Goal: Check status: Check status

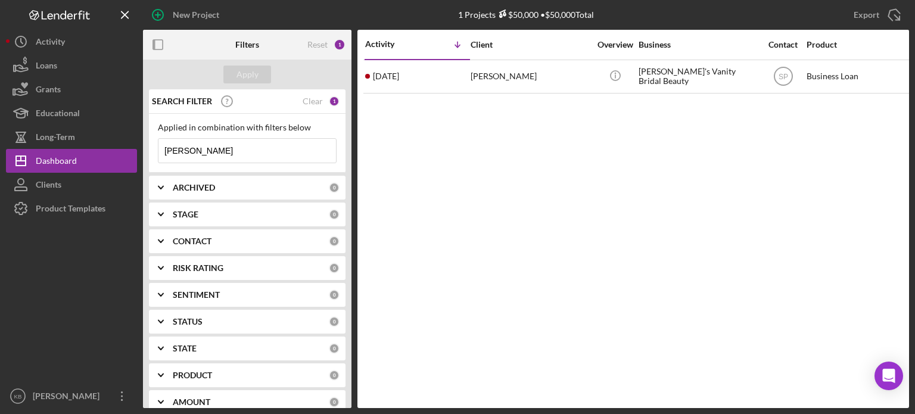
click at [207, 150] on input "annie" at bounding box center [247, 151] width 178 height 24
type input "a"
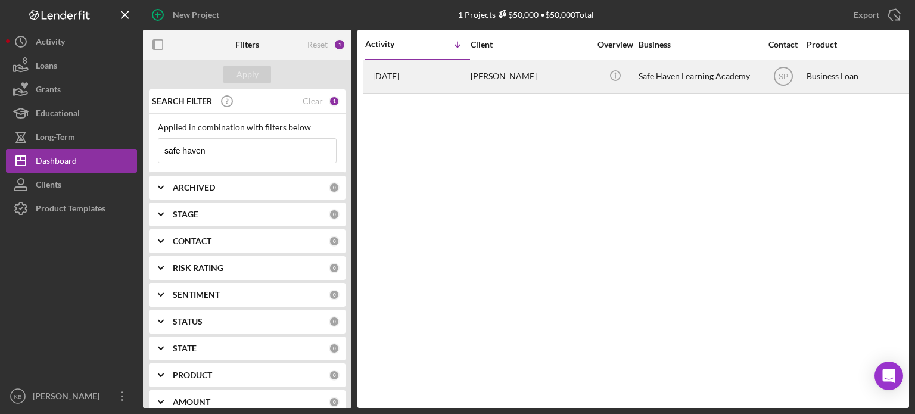
type input "safe haven"
click at [482, 84] on div "[PERSON_NAME]" at bounding box center [530, 77] width 119 height 32
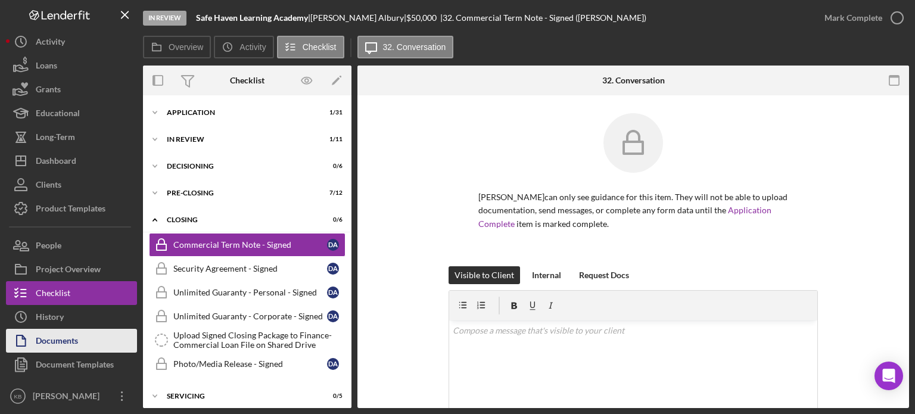
click at [70, 329] on div "Documents" at bounding box center [57, 342] width 42 height 27
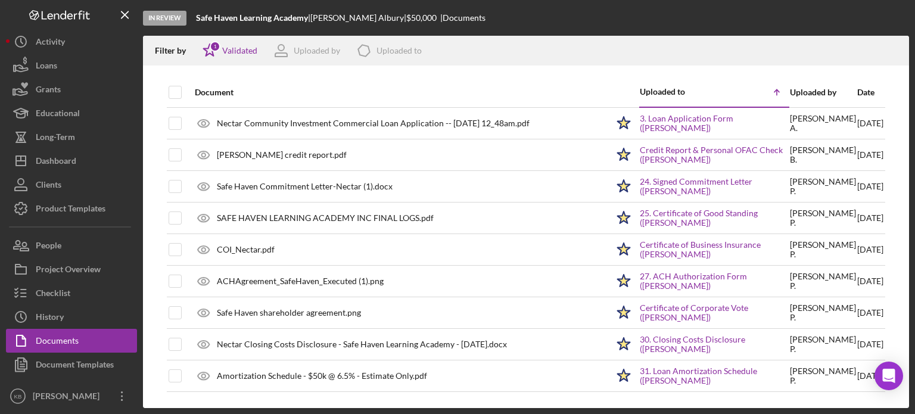
click at [893, 116] on div "Document Uploaded to Icon/Table Sort Arrow Uploaded by Date Nectar Community In…" at bounding box center [526, 242] width 766 height 331
click at [889, 155] on div "Document Uploaded to Icon/Table Sort Arrow Uploaded by Date Nectar Community In…" at bounding box center [526, 242] width 766 height 331
click at [207, 51] on polygon at bounding box center [210, 50] width 13 height 12
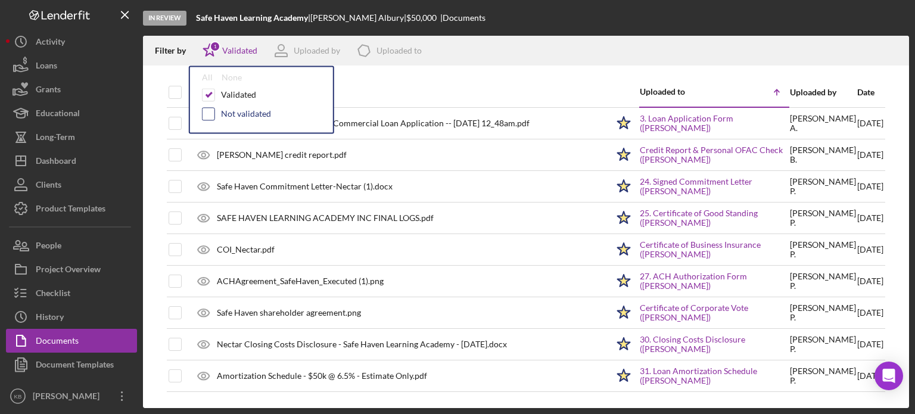
click at [208, 111] on input "checkbox" at bounding box center [209, 114] width 12 height 12
checkbox input "true"
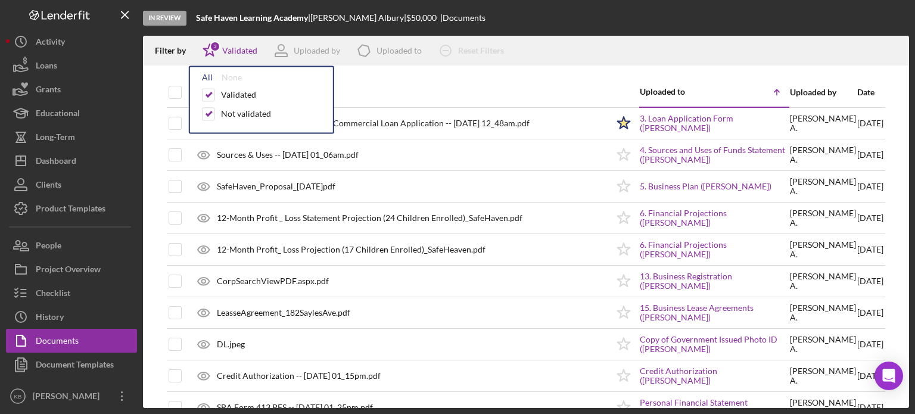
click at [210, 76] on div "All" at bounding box center [207, 78] width 11 height 10
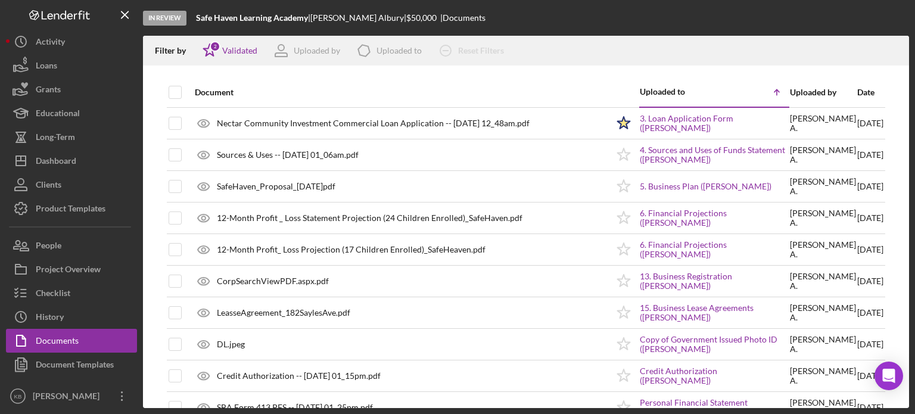
click at [471, 89] on div "Document" at bounding box center [401, 93] width 413 height 10
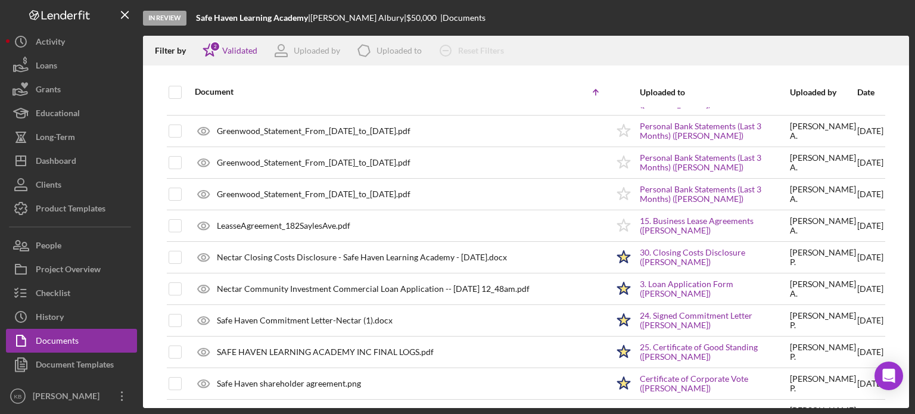
scroll to position [244, 0]
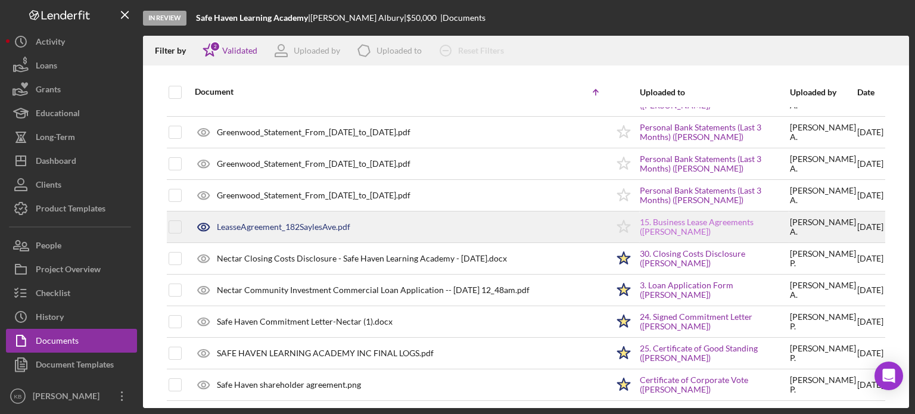
click at [675, 218] on link "15. Business Lease Agreements ([PERSON_NAME])" at bounding box center [714, 226] width 149 height 19
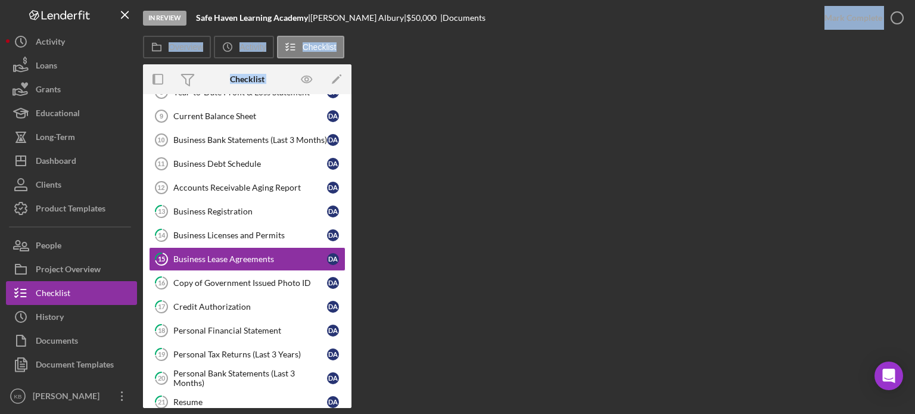
scroll to position [381, 0]
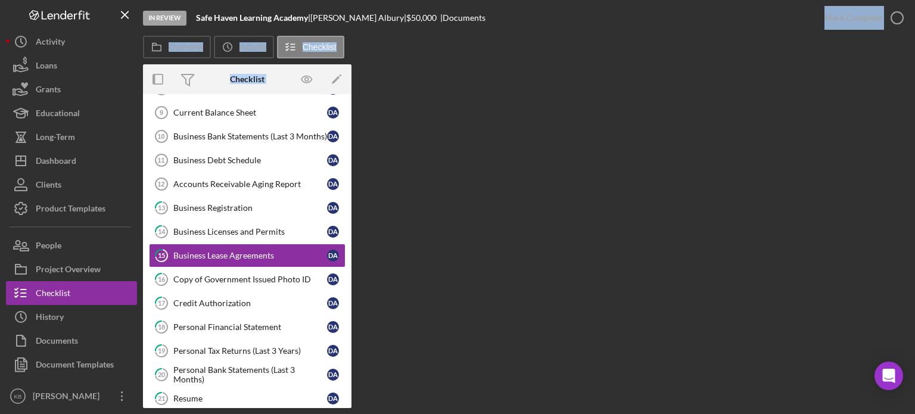
click at [706, 233] on div "Overview Internal Workflow Stage In Review Icon/Dropdown Arrow Archive (can una…" at bounding box center [526, 236] width 766 height 344
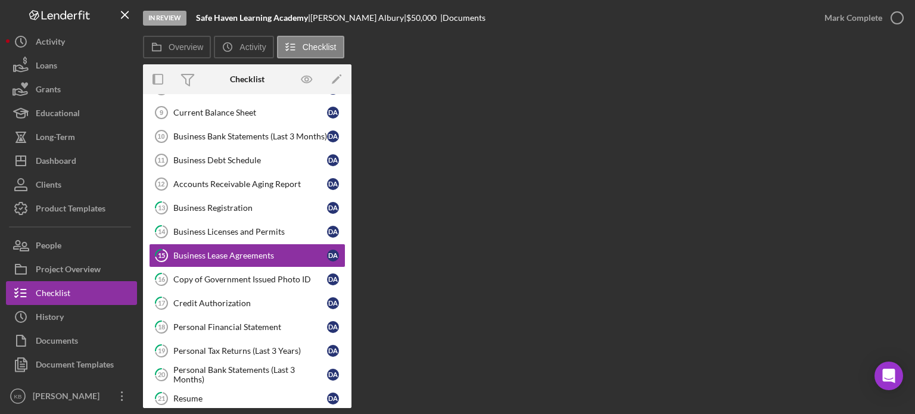
click at [506, 264] on div "Overview Internal Workflow Stage In Review Icon/Dropdown Arrow Archive (can una…" at bounding box center [526, 236] width 766 height 344
click at [251, 251] on div "Business Lease Agreements" at bounding box center [250, 256] width 154 height 10
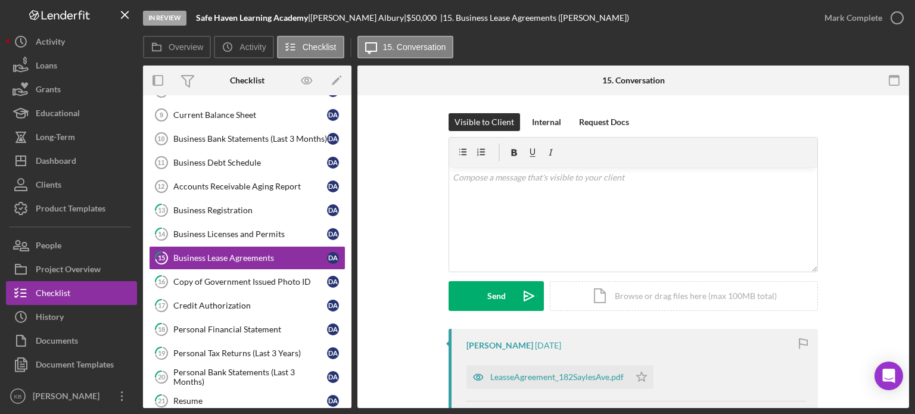
scroll to position [381, 0]
click at [569, 379] on div "LeasseAgreement_182SaylesAve.pdf" at bounding box center [556, 377] width 133 height 10
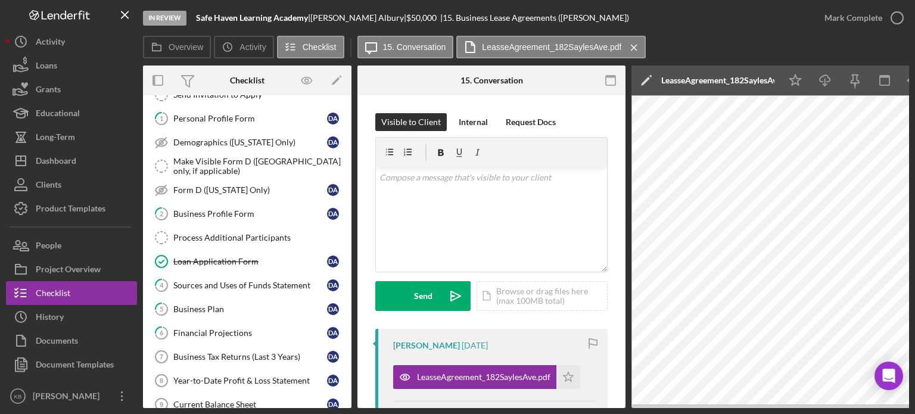
scroll to position [0, 0]
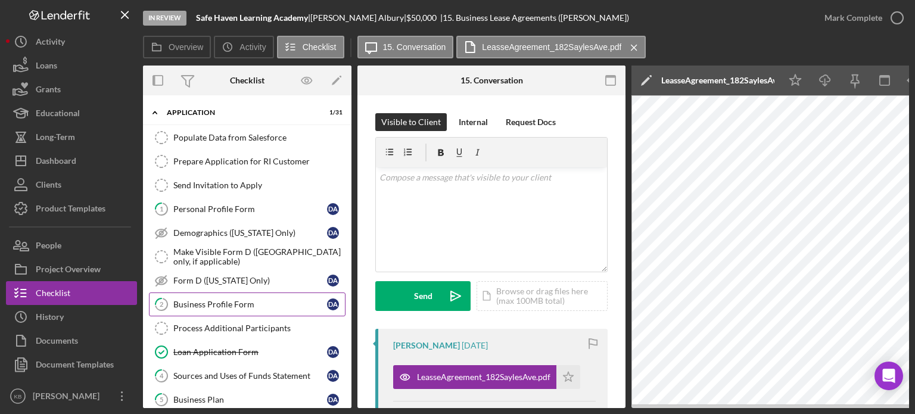
click at [183, 306] on div "Business Profile Form" at bounding box center [250, 305] width 154 height 10
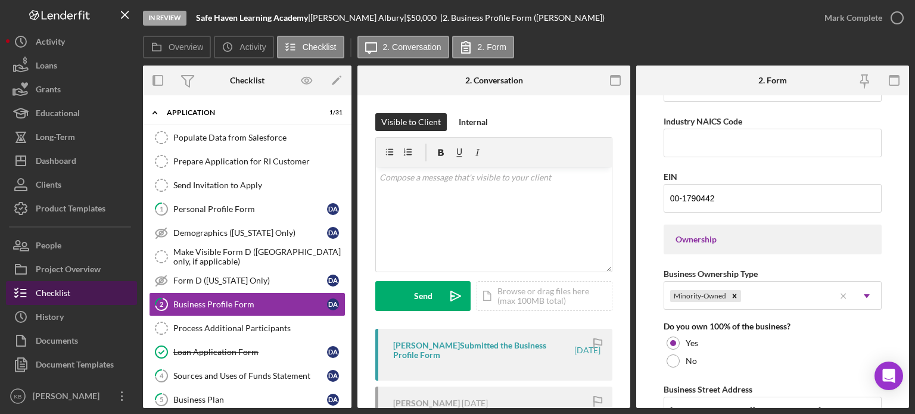
click at [49, 288] on div "Checklist" at bounding box center [53, 294] width 35 height 27
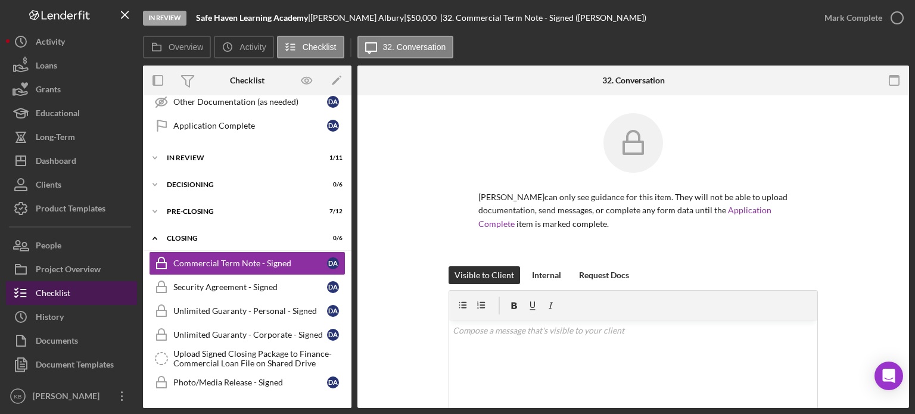
scroll to position [730, 0]
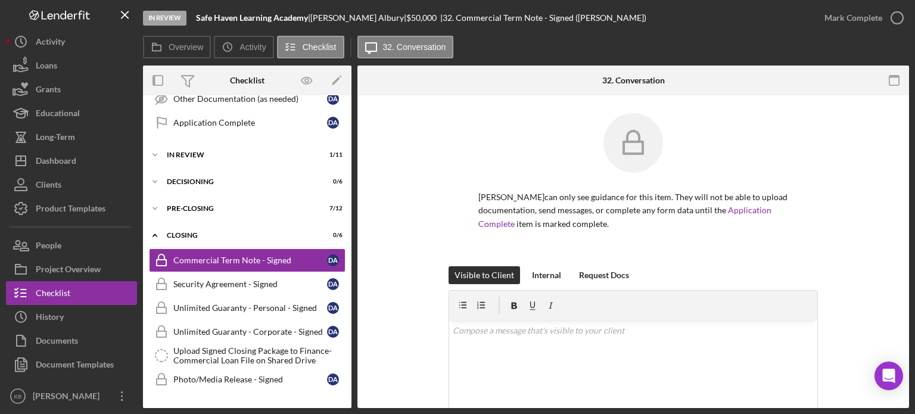
click at [348, 325] on div "Icon/Expander Application 1 / 31 Populate Data from Salesforce Populate Data fr…" at bounding box center [247, 251] width 208 height 313
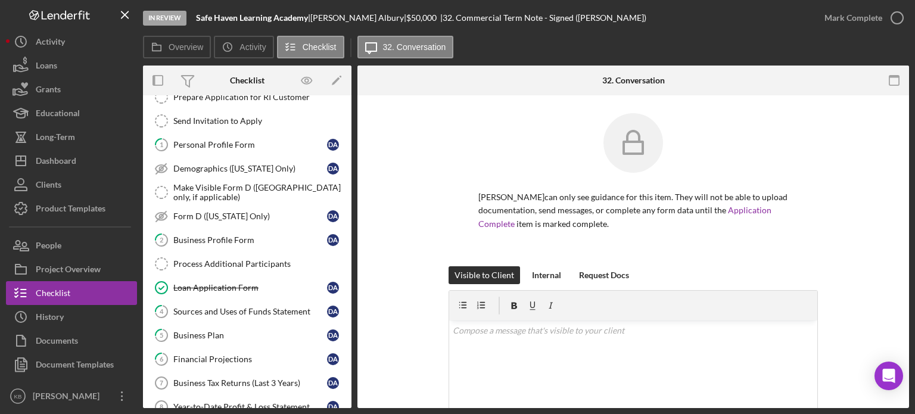
scroll to position [72, 0]
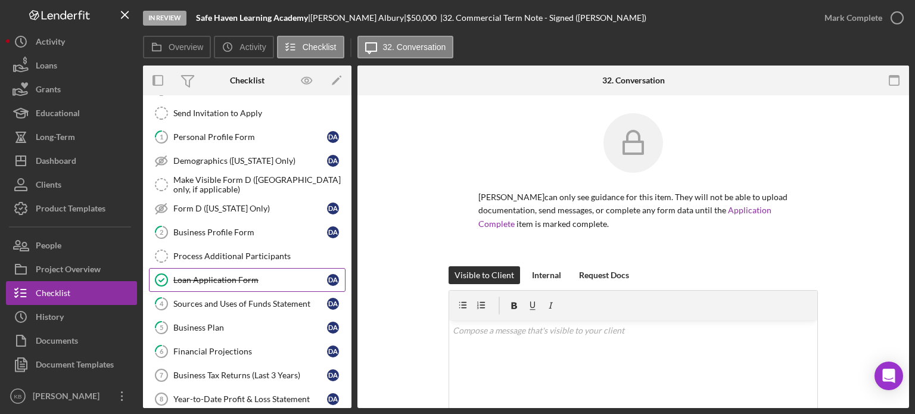
click at [232, 279] on div "Loan Application Form" at bounding box center [250, 280] width 154 height 10
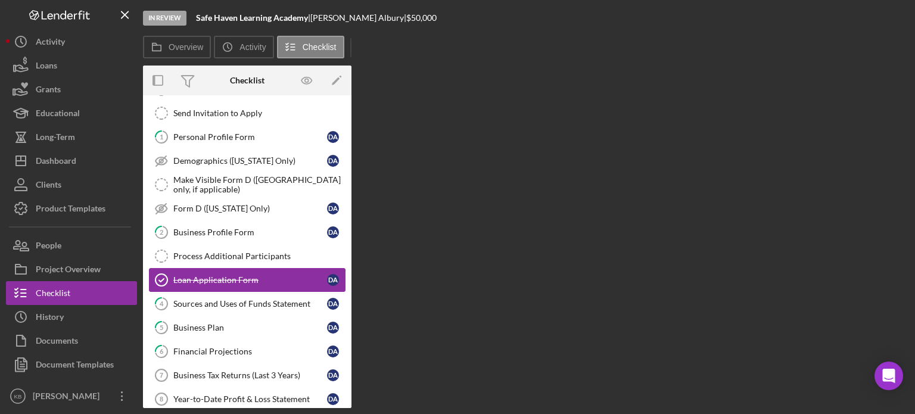
click at [232, 279] on div "Loan Application Form" at bounding box center [250, 280] width 154 height 10
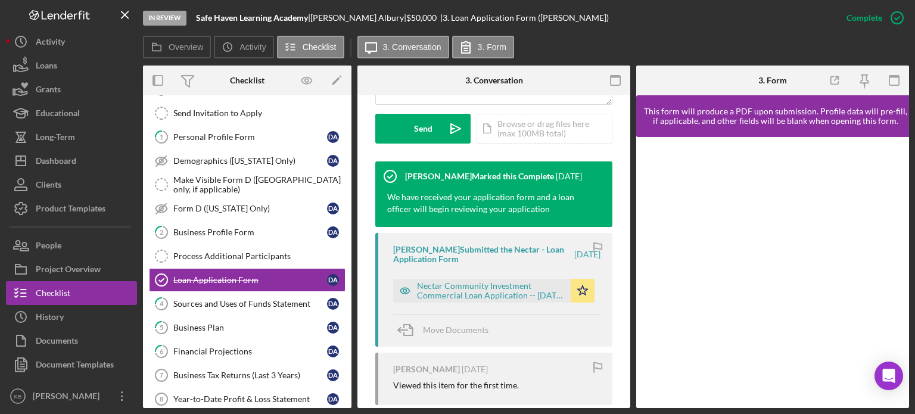
scroll to position [345, 0]
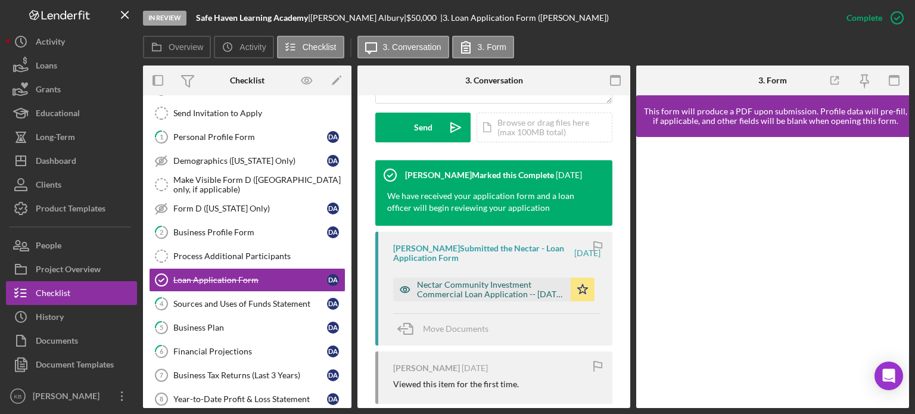
click at [498, 300] on div "Nectar Community Investment Commercial Loan Application -- [DATE] 12_48am.pdf" at bounding box center [482, 290] width 178 height 24
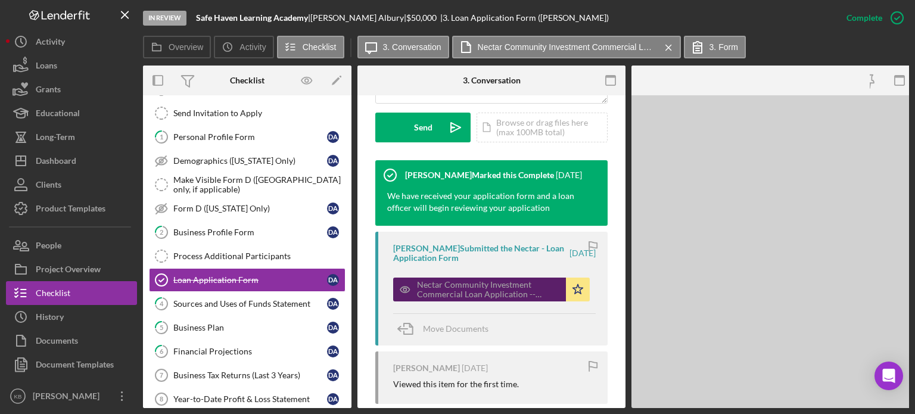
click at [498, 300] on div "Nectar Community Investment Commercial Loan Application -- [DATE] 12_48am.pdf" at bounding box center [479, 290] width 173 height 24
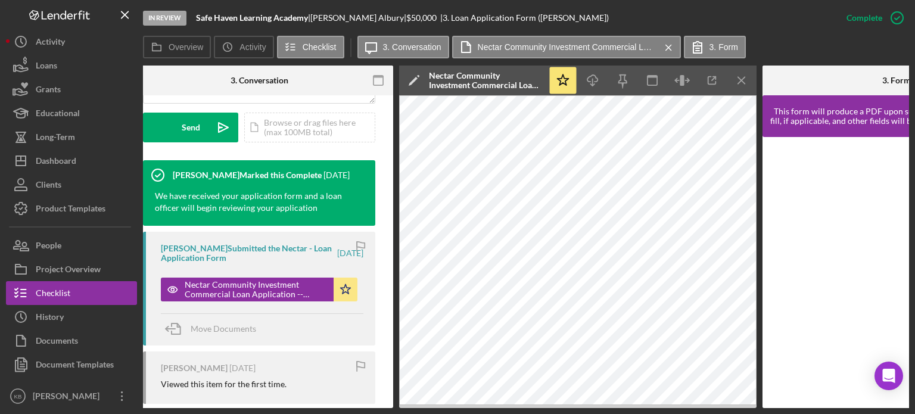
scroll to position [0, 234]
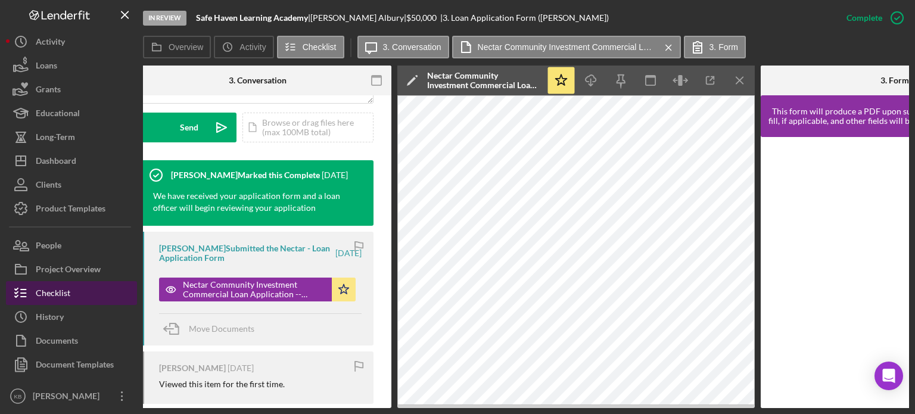
click at [51, 294] on div "Checklist" at bounding box center [53, 294] width 35 height 27
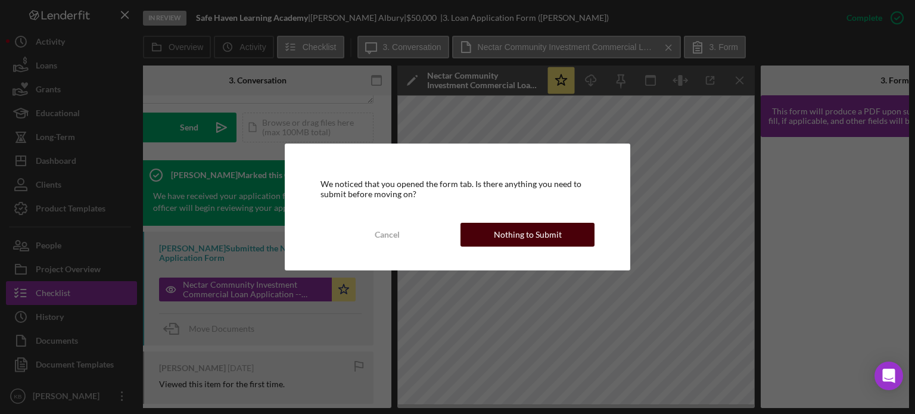
click at [481, 237] on button "Nothing to Submit" at bounding box center [527, 235] width 134 height 24
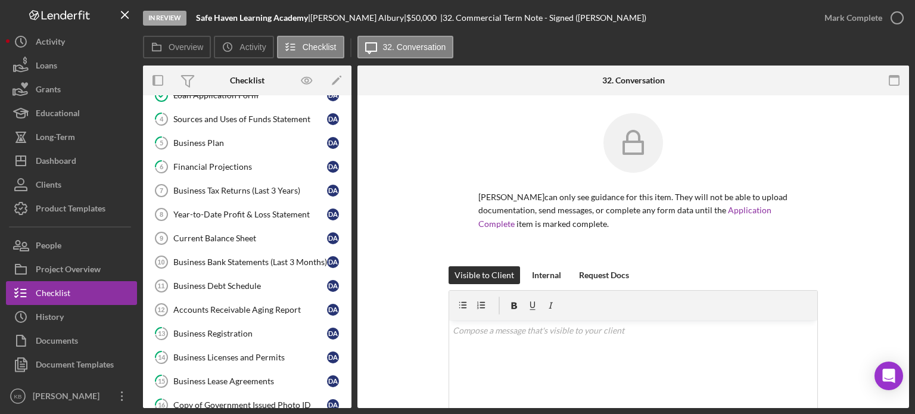
scroll to position [254, 0]
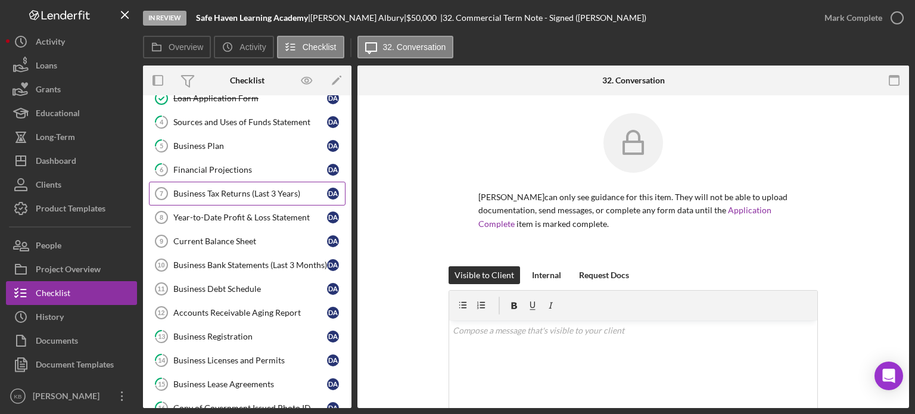
click at [243, 192] on div "Business Tax Returns (Last 3 Years)" at bounding box center [250, 194] width 154 height 10
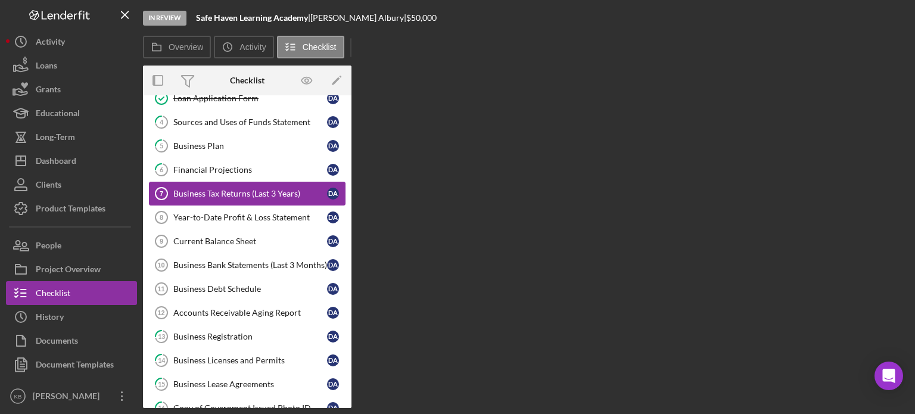
click at [243, 192] on div "Business Tax Returns (Last 3 Years)" at bounding box center [250, 194] width 154 height 10
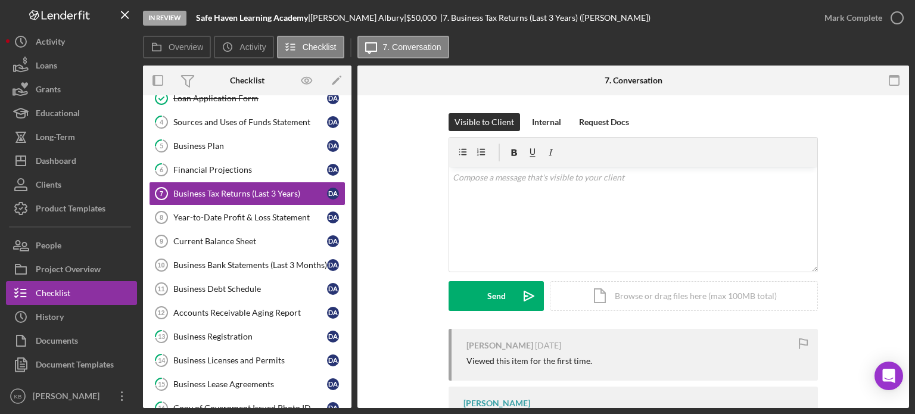
drag, startPoint x: 905, startPoint y: 204, endPoint x: 906, endPoint y: 240, distance: 35.7
click at [906, 240] on div "Business Tax Returns (Last 3 Years) 7 Business Tax Returns (Last 3 Years) Visib…" at bounding box center [633, 251] width 552 height 313
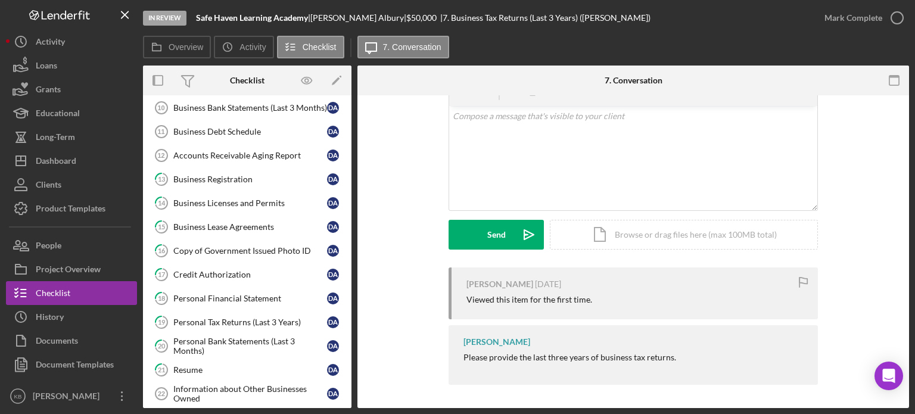
scroll to position [413, 0]
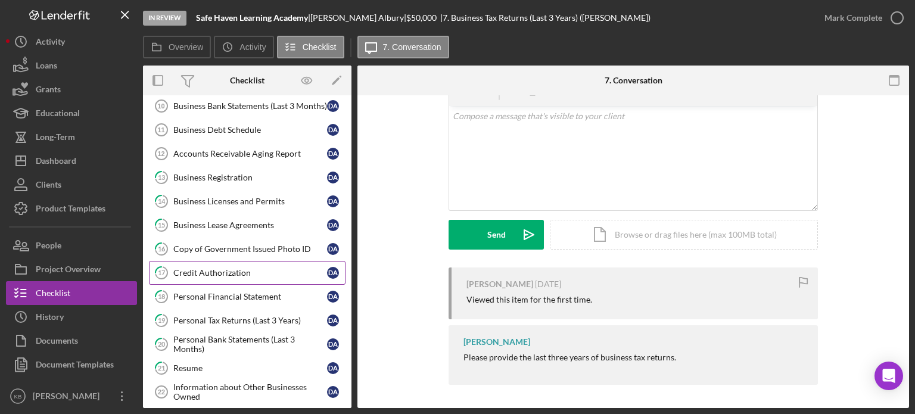
click at [203, 268] on div "Credit Authorization" at bounding box center [250, 273] width 154 height 10
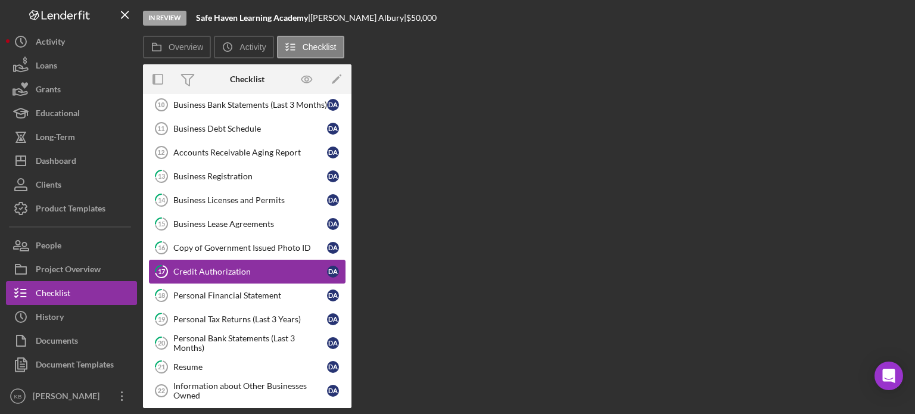
click at [203, 267] on div "Credit Authorization" at bounding box center [250, 272] width 154 height 10
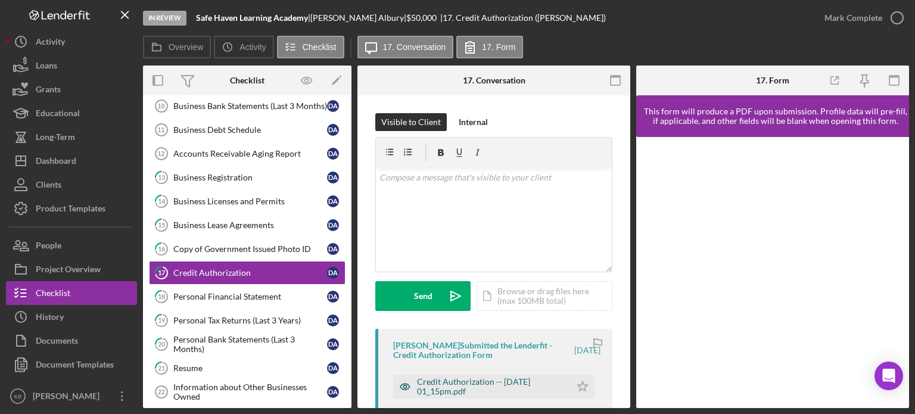
click at [467, 394] on div "Credit Authorization -- [DATE] 01_15pm.pdf" at bounding box center [491, 386] width 148 height 19
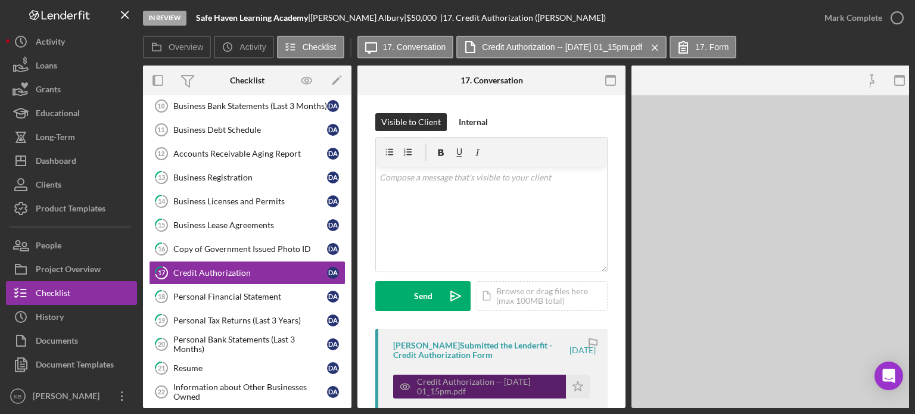
click at [467, 394] on div "Credit Authorization -- [DATE] 01_15pm.pdf" at bounding box center [488, 386] width 143 height 19
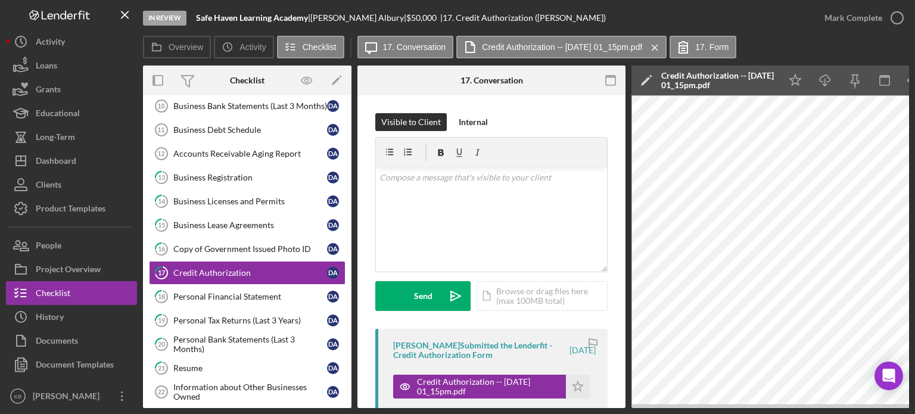
click at [348, 251] on div "Overview Internal Workflow Stage In Review Icon/Dropdown Arrow Archive (can una…" at bounding box center [526, 237] width 766 height 343
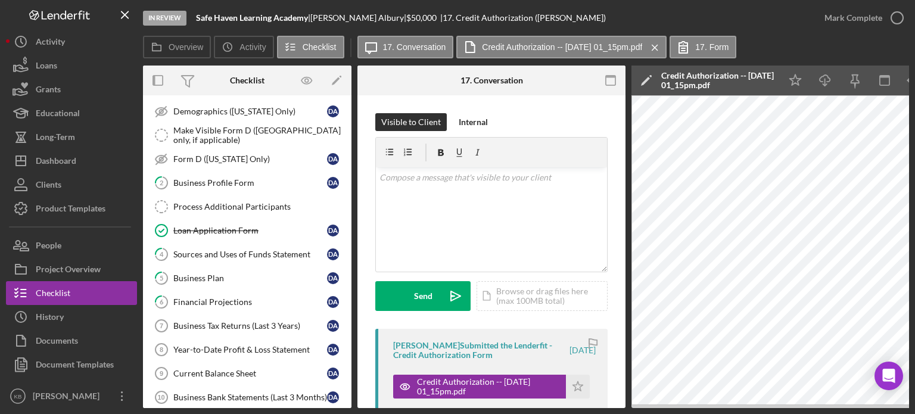
scroll to position [117, 0]
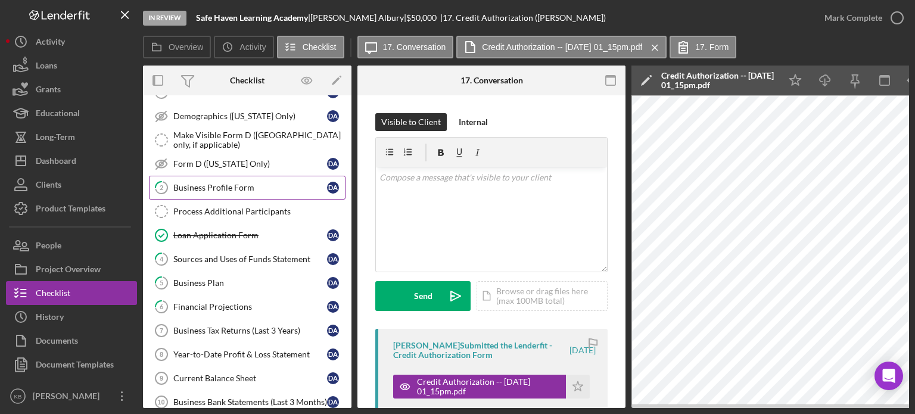
click at [230, 186] on div "Business Profile Form" at bounding box center [250, 188] width 154 height 10
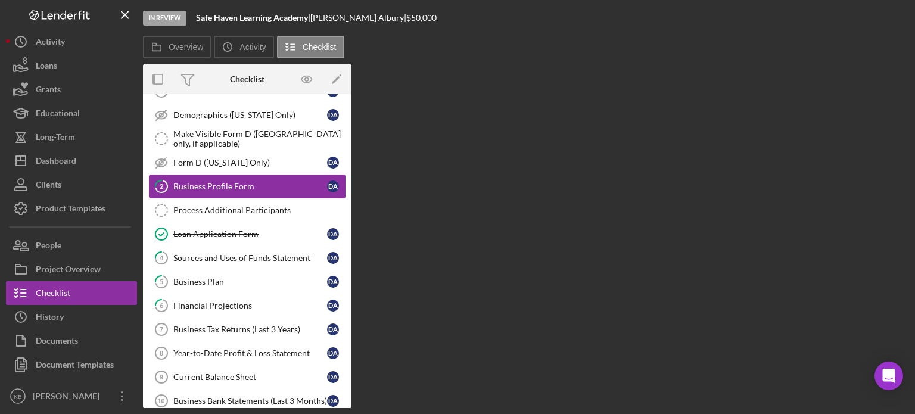
click at [230, 186] on div "Business Profile Form" at bounding box center [250, 187] width 154 height 10
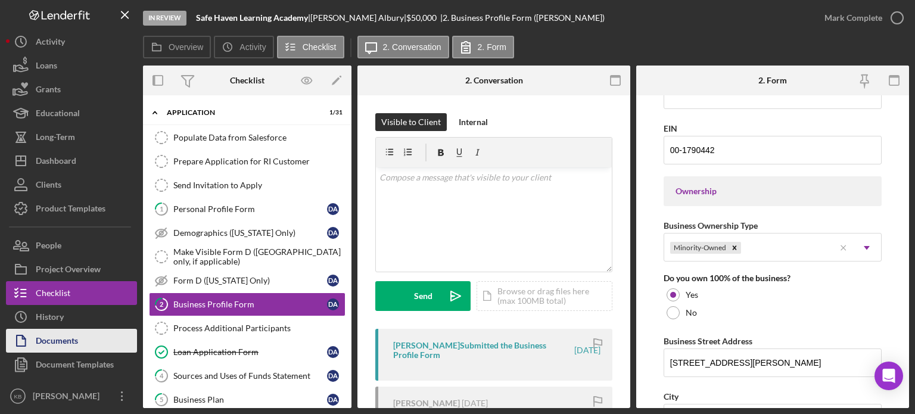
click at [46, 340] on div "Documents" at bounding box center [57, 342] width 42 height 27
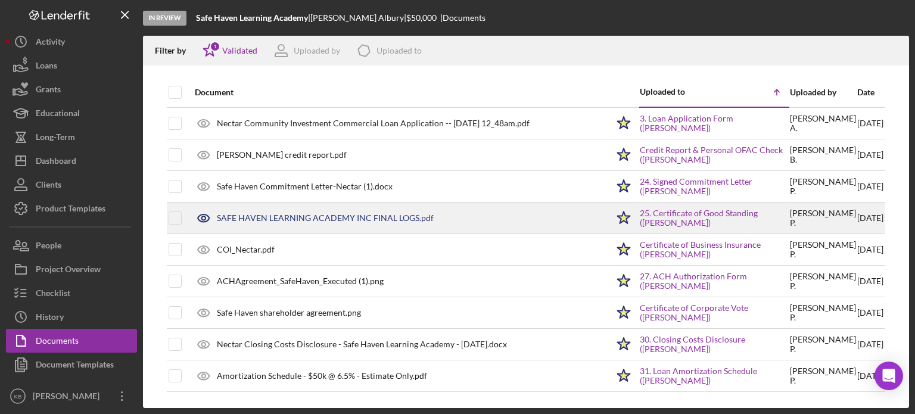
click at [720, 231] on div "25. Certificate of Good Standing ([PERSON_NAME])" at bounding box center [714, 218] width 149 height 30
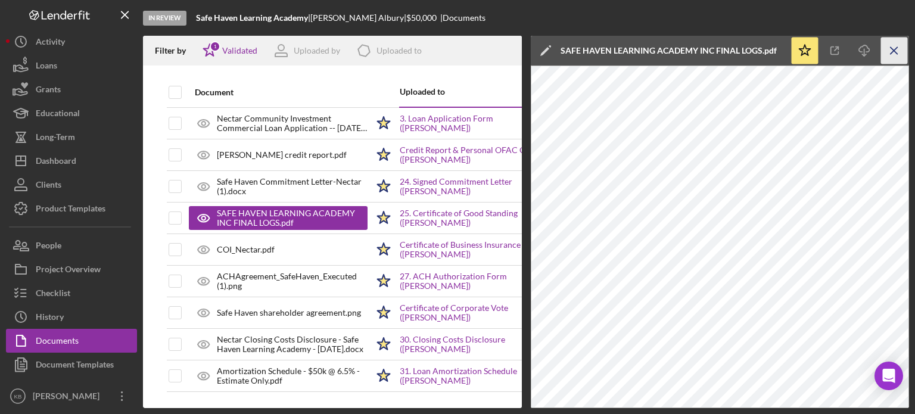
click at [891, 52] on icon "Icon/Menu Close" at bounding box center [894, 51] width 27 height 27
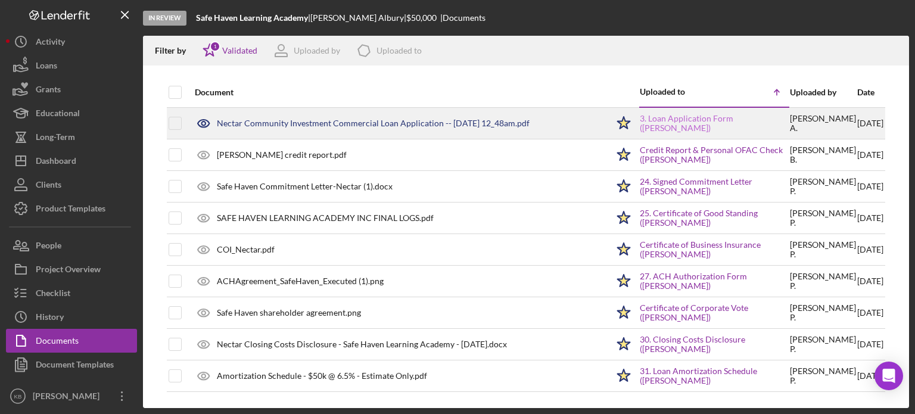
click at [724, 117] on link "3. Loan Application Form ([PERSON_NAME])" at bounding box center [714, 123] width 149 height 19
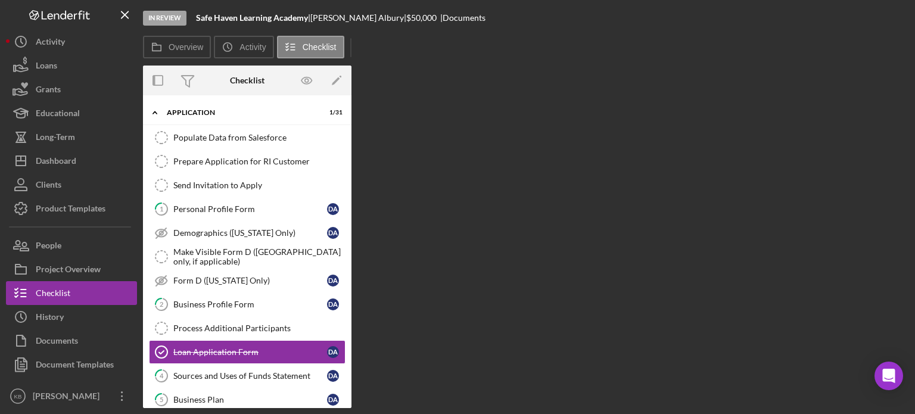
scroll to position [98, 0]
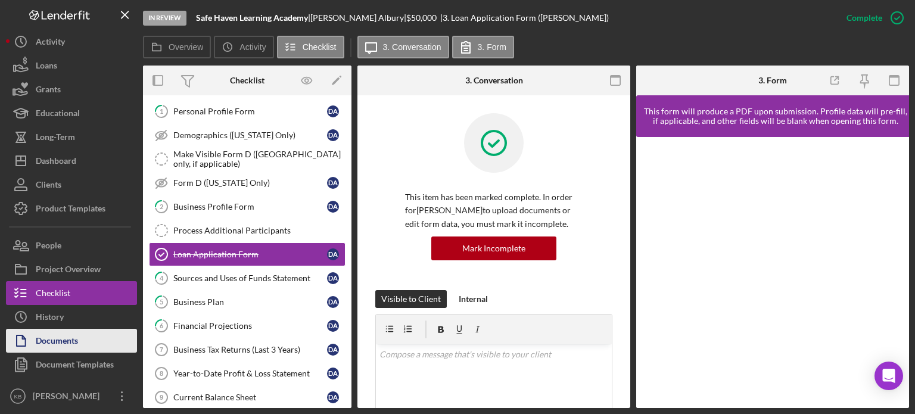
click at [62, 338] on div "Documents" at bounding box center [57, 342] width 42 height 27
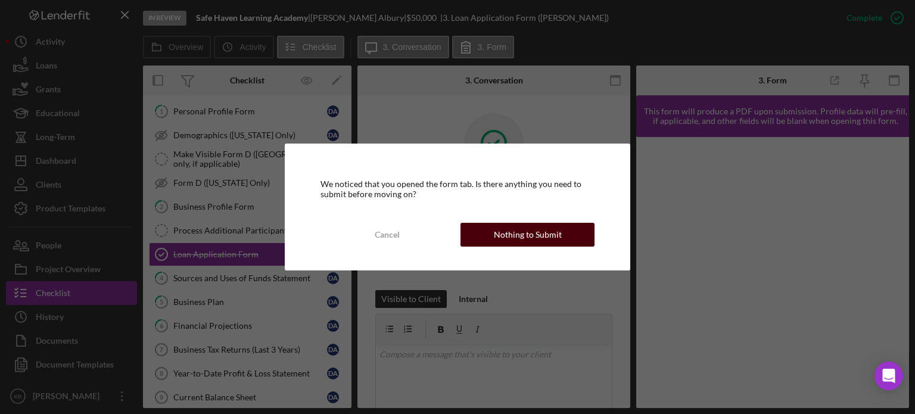
click at [481, 235] on button "Nothing to Submit" at bounding box center [527, 235] width 134 height 24
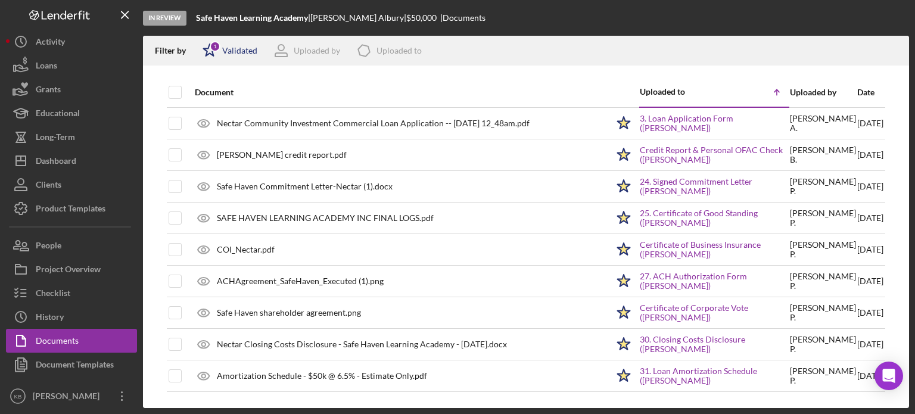
click at [220, 49] on icon "Icon/Star" at bounding box center [210, 51] width 30 height 30
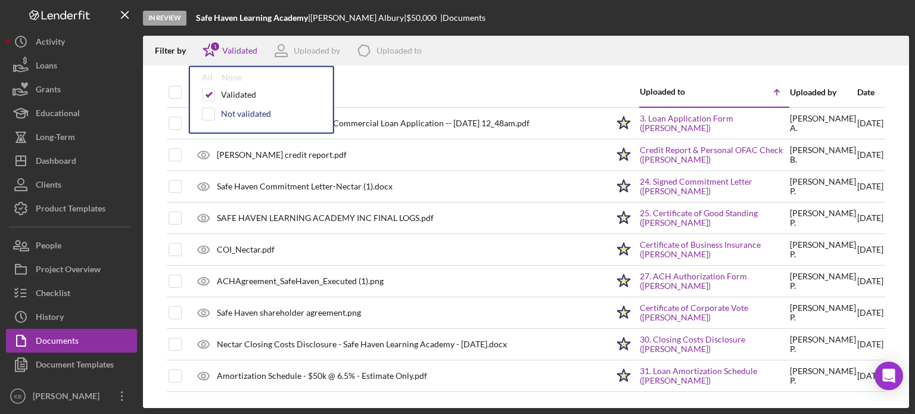
click at [229, 113] on div "Not validated" at bounding box center [246, 114] width 50 height 10
checkbox input "true"
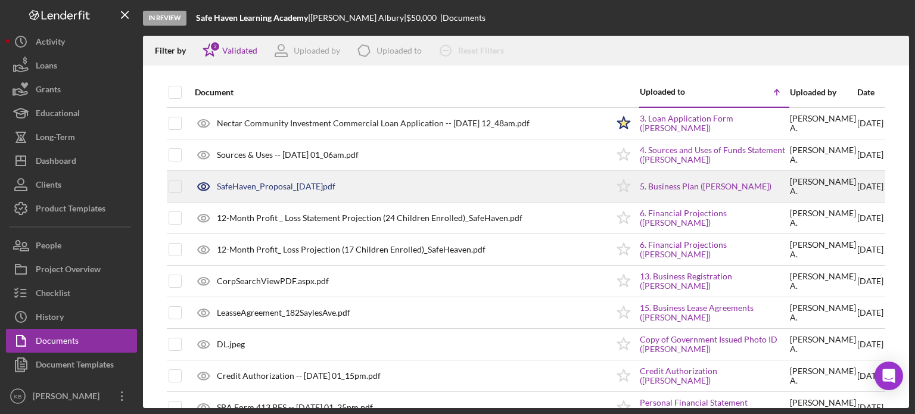
click at [269, 189] on div "SafeHaven_Proposal_[DATE]pdf" at bounding box center [276, 187] width 119 height 10
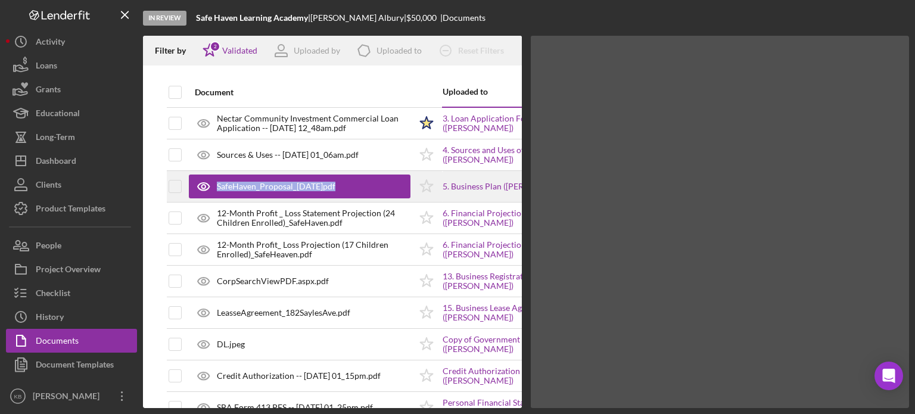
click at [269, 189] on div "SafeHaven_Proposal_[DATE]pdf" at bounding box center [276, 187] width 119 height 10
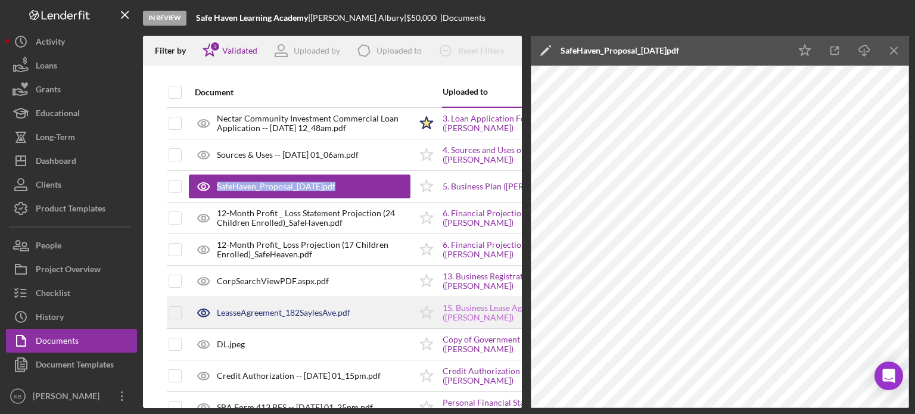
click at [463, 310] on link "15. Business Lease Agreements ([PERSON_NAME])" at bounding box center [517, 312] width 149 height 19
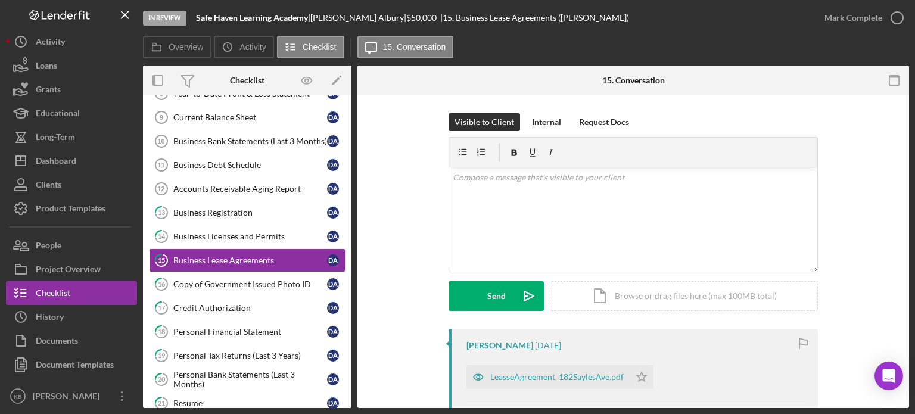
scroll to position [381, 0]
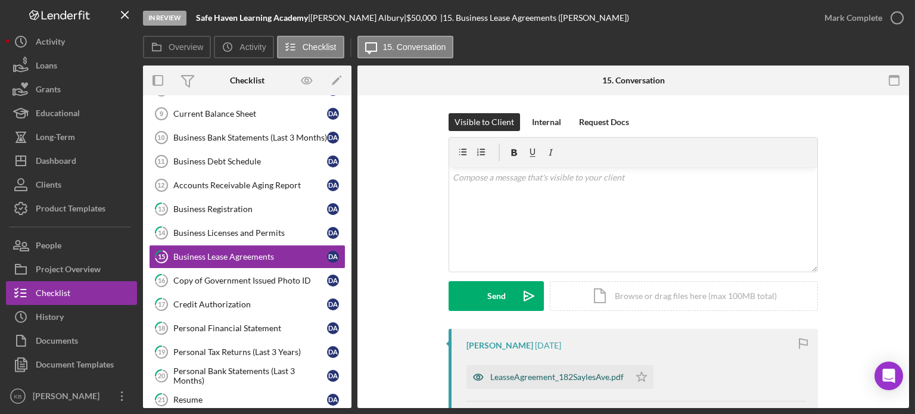
click at [544, 382] on div "LeasseAgreement_182SaylesAve.pdf" at bounding box center [547, 377] width 163 height 24
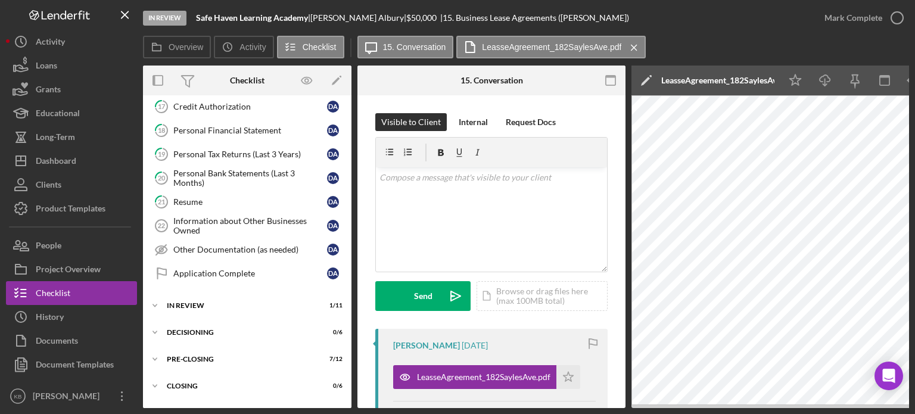
scroll to position [597, 0]
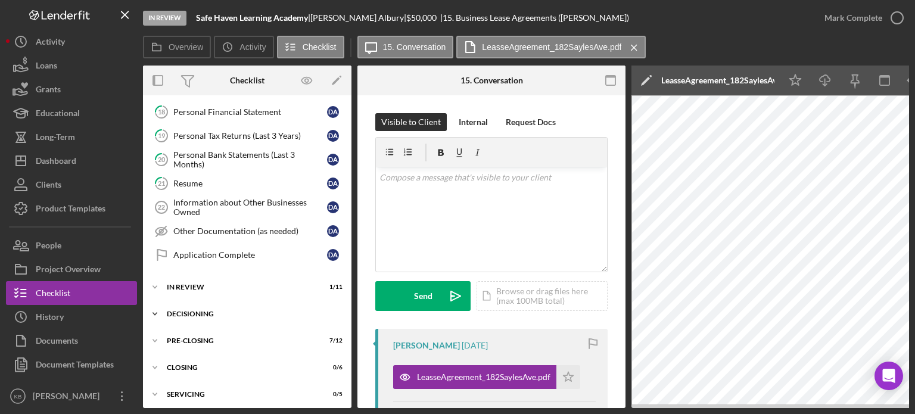
click at [157, 304] on icon "Icon/Expander" at bounding box center [155, 314] width 24 height 24
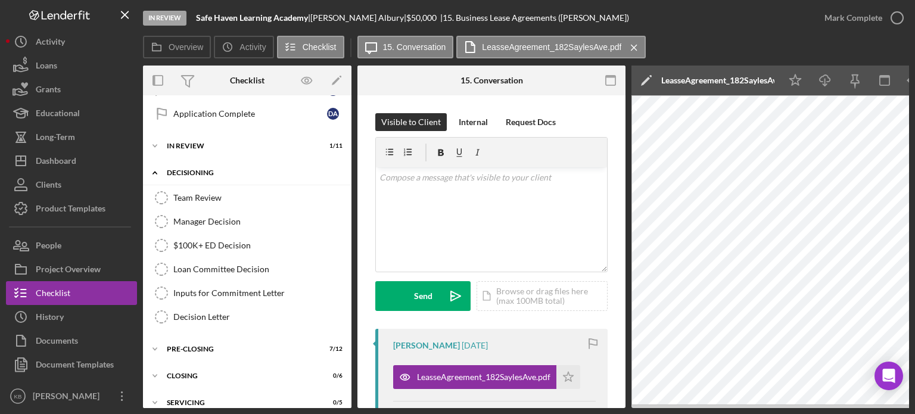
scroll to position [746, 0]
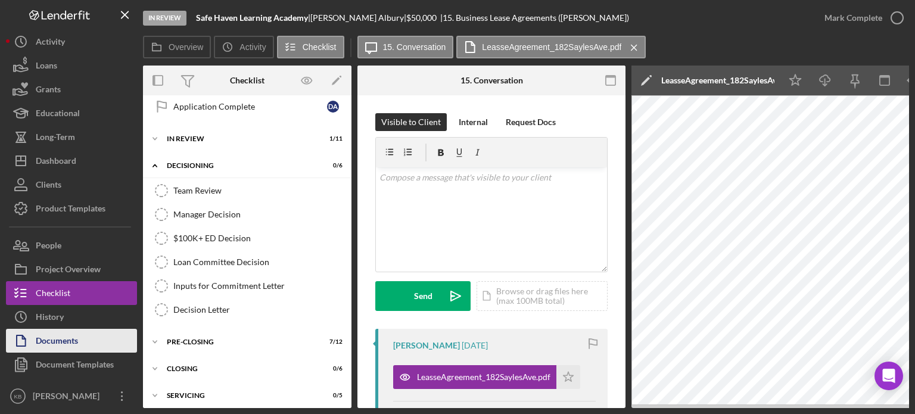
click at [68, 342] on div "Documents" at bounding box center [57, 342] width 42 height 27
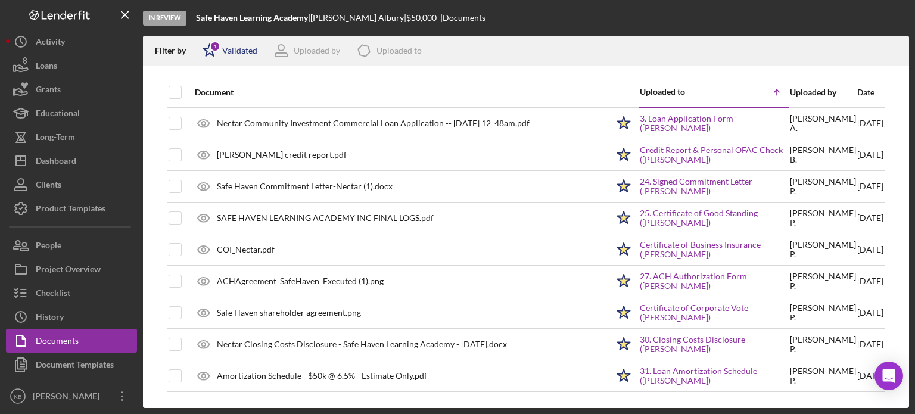
click at [242, 52] on div "Validated" at bounding box center [239, 51] width 35 height 10
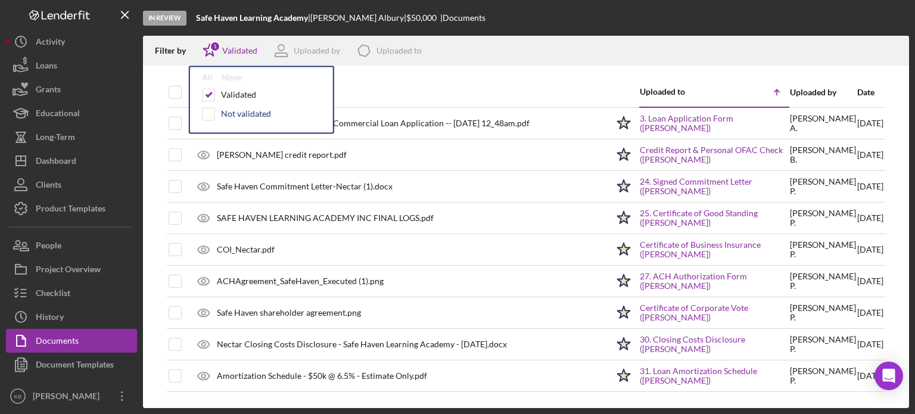
click at [237, 109] on div "Not validated" at bounding box center [246, 114] width 50 height 10
checkbox input "true"
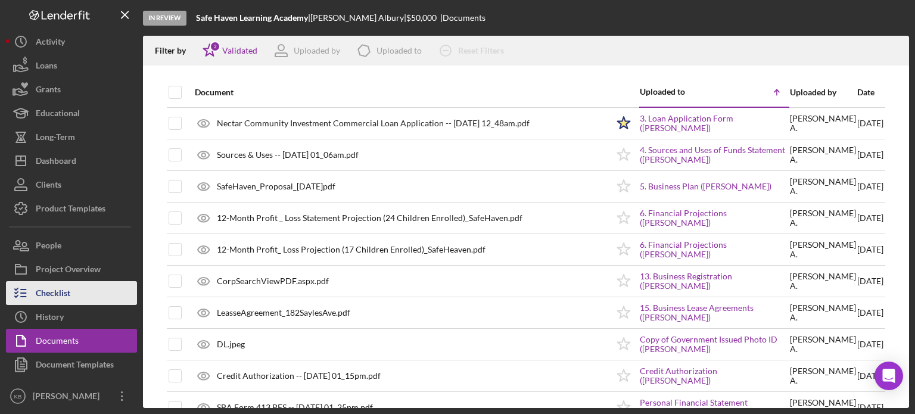
click at [64, 295] on div "Checklist" at bounding box center [53, 294] width 35 height 27
